Goal: Register for event/course

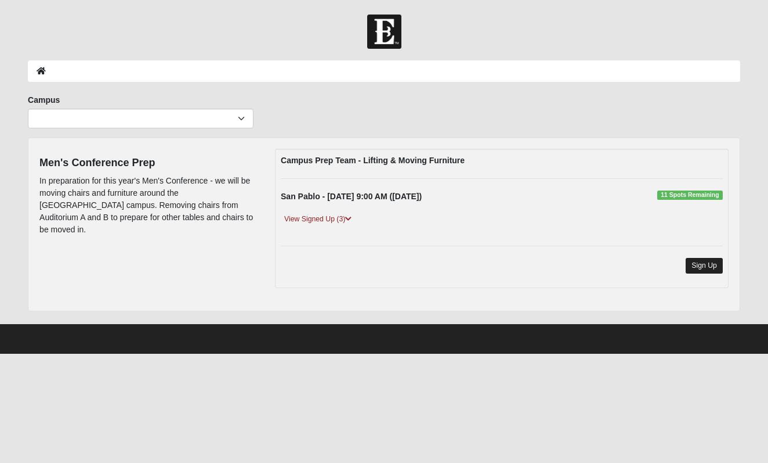
click at [708, 265] on link "Sign Up" at bounding box center [704, 266] width 37 height 16
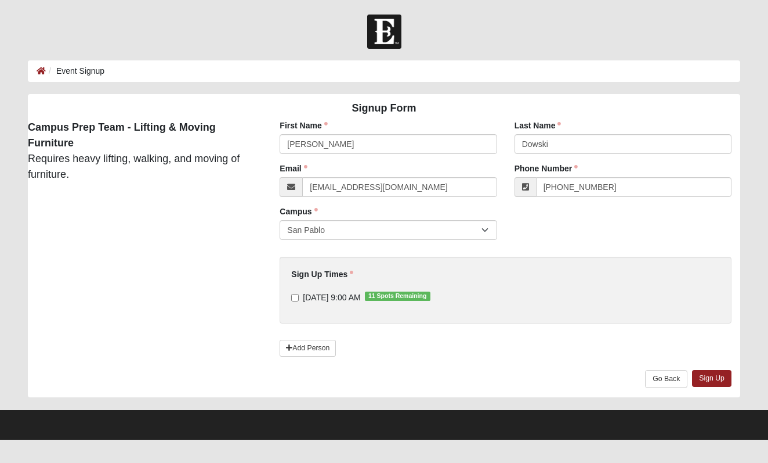
click at [294, 298] on input "[DATE] 9:00 AM 11 Spots Remaining" at bounding box center [295, 298] width 8 height 8
checkbox input "true"
click at [308, 346] on link "Add Person" at bounding box center [308, 347] width 56 height 17
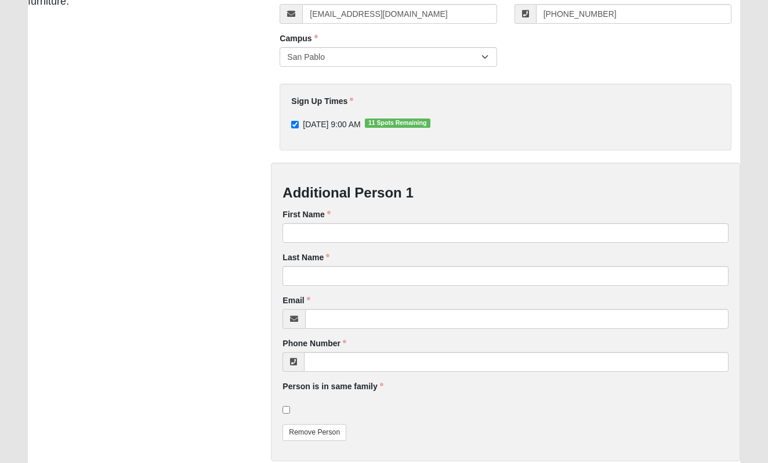
scroll to position [209, 0]
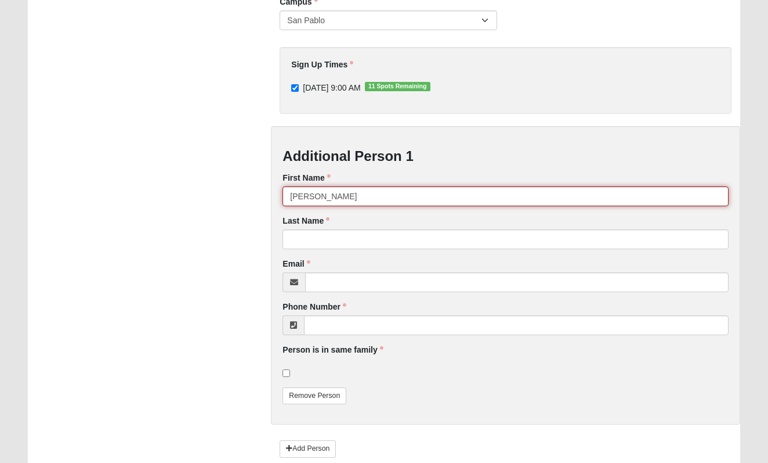
type input "[PERSON_NAME]"
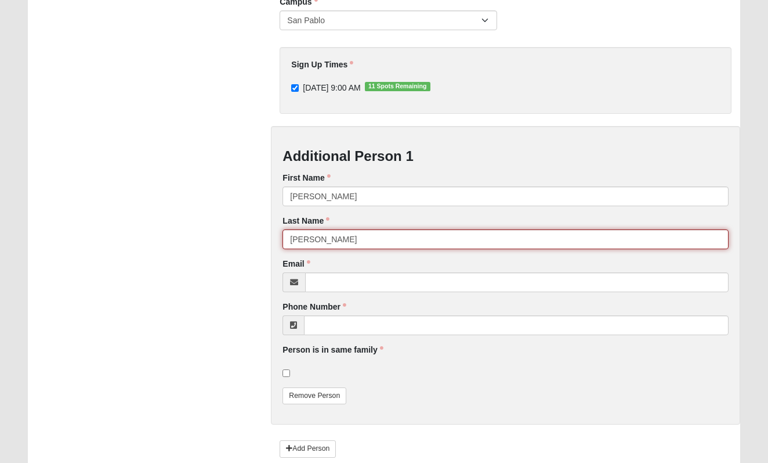
type input "[PERSON_NAME]"
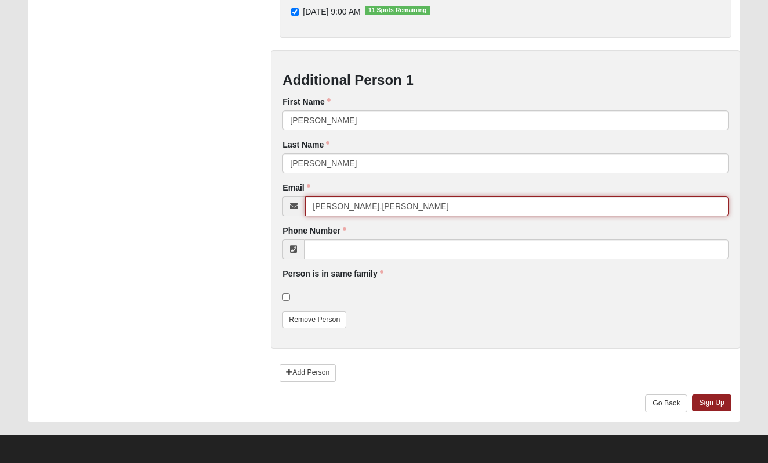
scroll to position [285, 0]
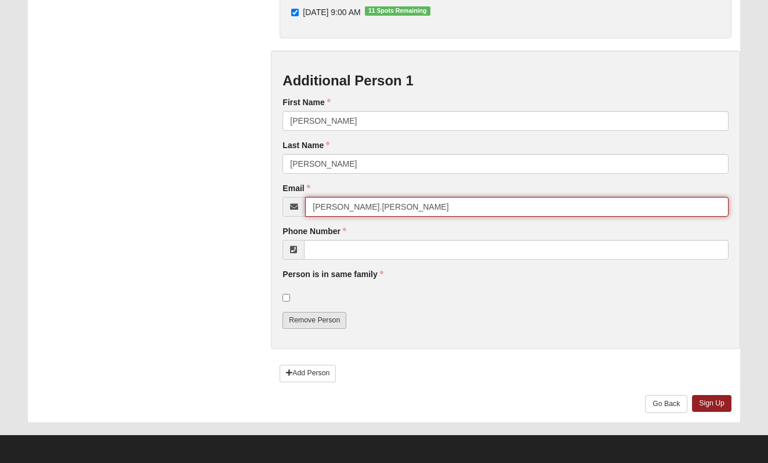
type input "[PERSON_NAME].[PERSON_NAME]"
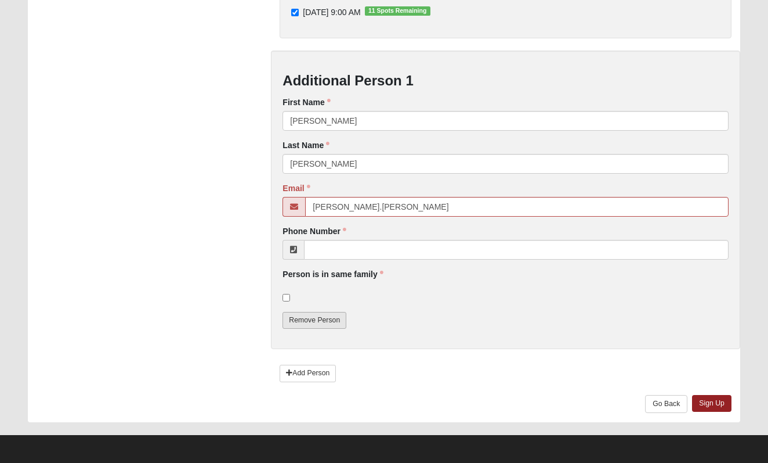
click at [323, 323] on link "Remove Person" at bounding box center [315, 320] width 64 height 17
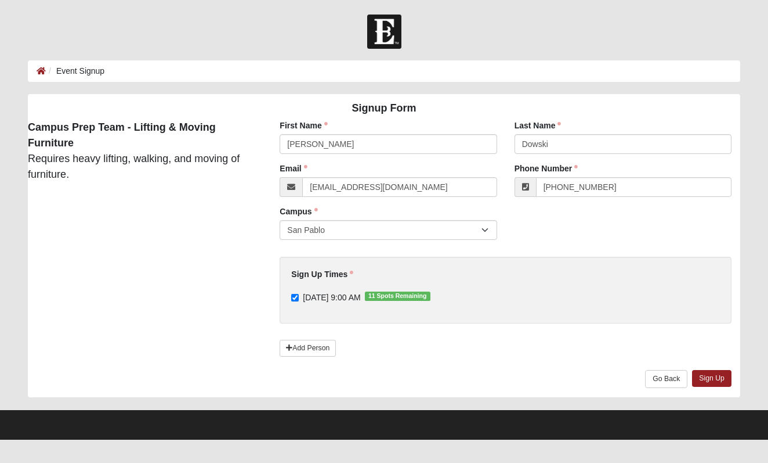
scroll to position [0, 0]
click at [712, 381] on link "Sign Up" at bounding box center [711, 378] width 39 height 17
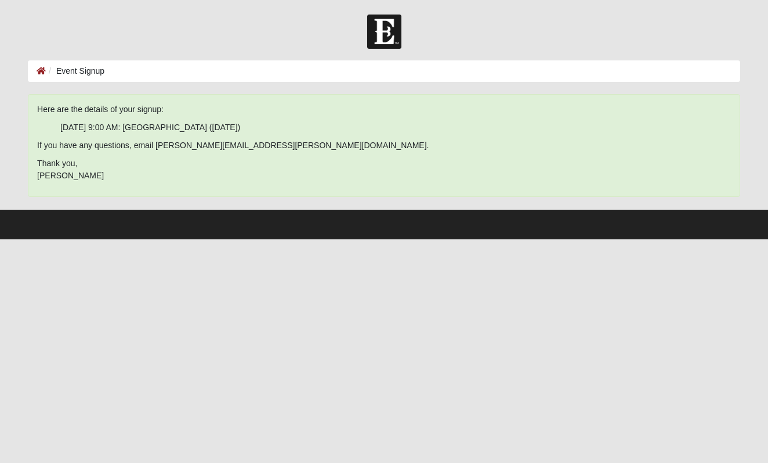
drag, startPoint x: 235, startPoint y: 126, endPoint x: 117, endPoint y: 127, distance: 118.4
click at [117, 127] on ul "[DATE] 9:00 AM: [GEOGRAPHIC_DATA] ([DATE])" at bounding box center [384, 127] width 694 height 12
click at [196, 128] on ul "[DATE] 9:00 AM: [GEOGRAPHIC_DATA] ([DATE])" at bounding box center [384, 127] width 694 height 12
drag, startPoint x: 221, startPoint y: 128, endPoint x: 49, endPoint y: 129, distance: 171.8
click at [49, 129] on ul "[DATE] 9:00 AM: [GEOGRAPHIC_DATA] ([DATE])" at bounding box center [384, 127] width 694 height 12
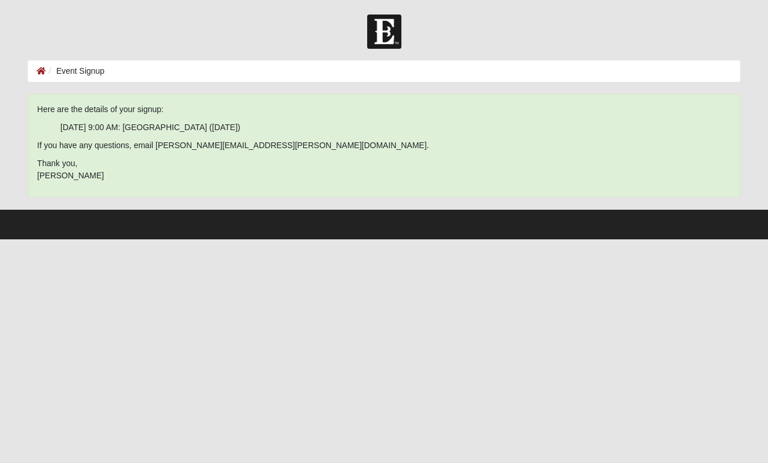
copy ul "[DATE] 9:00 AM: [GEOGRAPHIC_DATA] ([DATE]"
